Goal: Information Seeking & Learning: Compare options

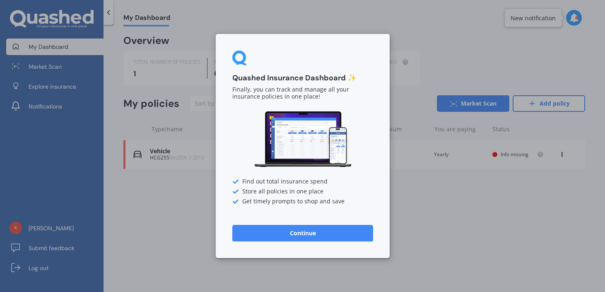
click at [302, 230] on button "Continue" at bounding box center [302, 233] width 141 height 17
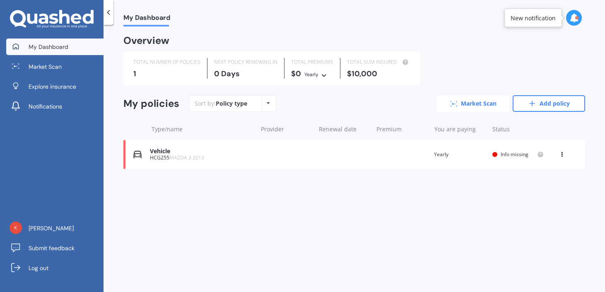
click at [468, 104] on link "Market Scan" at bounding box center [473, 103] width 72 height 17
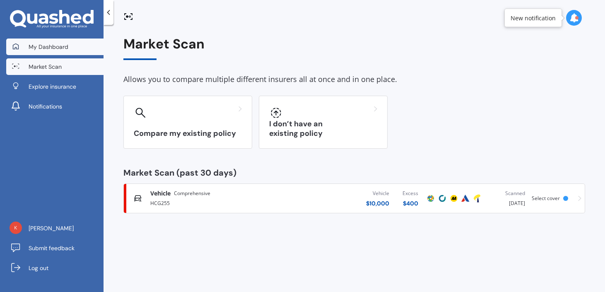
click at [46, 47] on span "My Dashboard" at bounding box center [49, 47] width 40 height 8
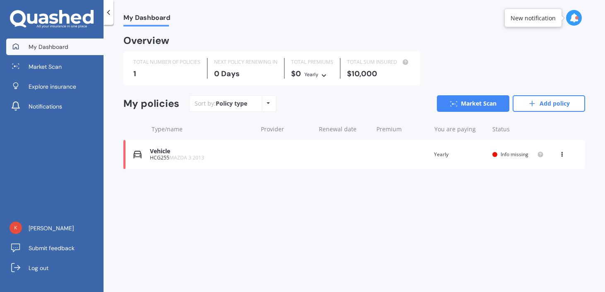
click at [558, 153] on div "View option View policy Delete" at bounding box center [562, 154] width 25 height 8
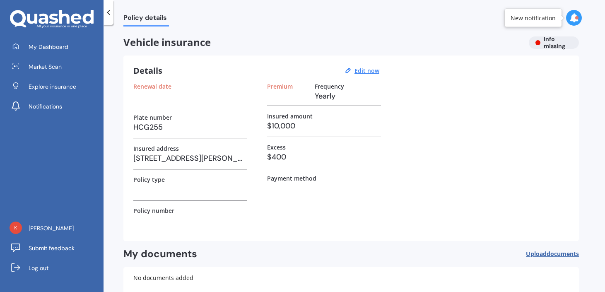
click at [576, 16] on div at bounding box center [576, 17] width 3 height 3
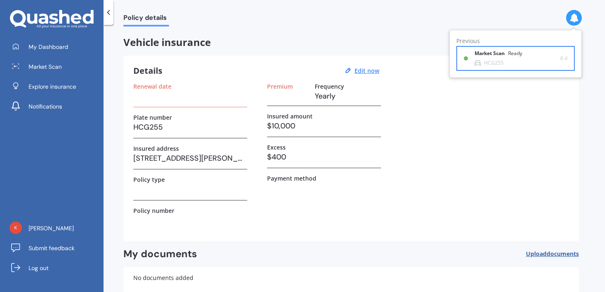
click at [504, 52] on b "Market Scan" at bounding box center [491, 53] width 34 height 6
